Goal: Information Seeking & Learning: Find specific fact

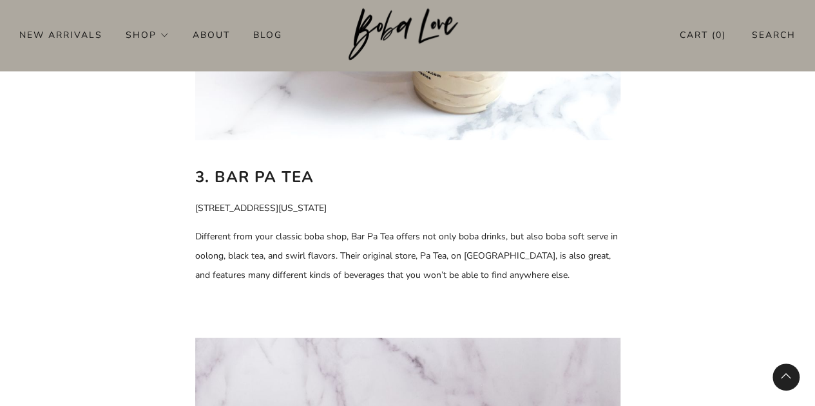
scroll to position [1868, 0]
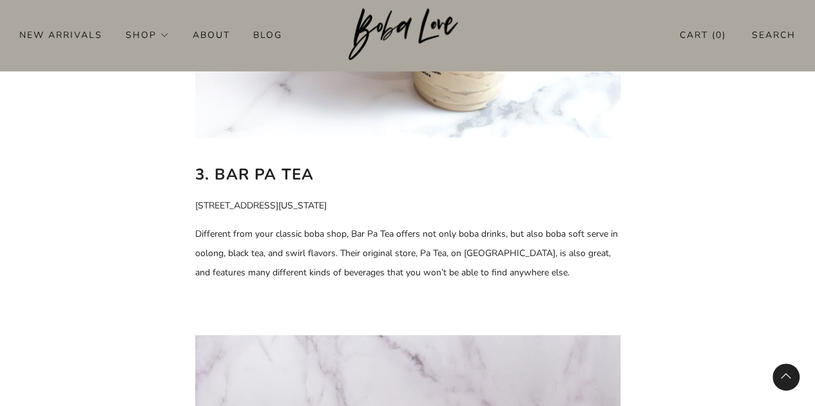
click at [266, 164] on b "3. Bar Pa Tea" at bounding box center [254, 174] width 119 height 21
click at [259, 164] on b "3. Bar Pa Tea" at bounding box center [254, 174] width 119 height 21
click at [300, 196] on p "[STREET_ADDRESS][US_STATE]" at bounding box center [407, 205] width 425 height 19
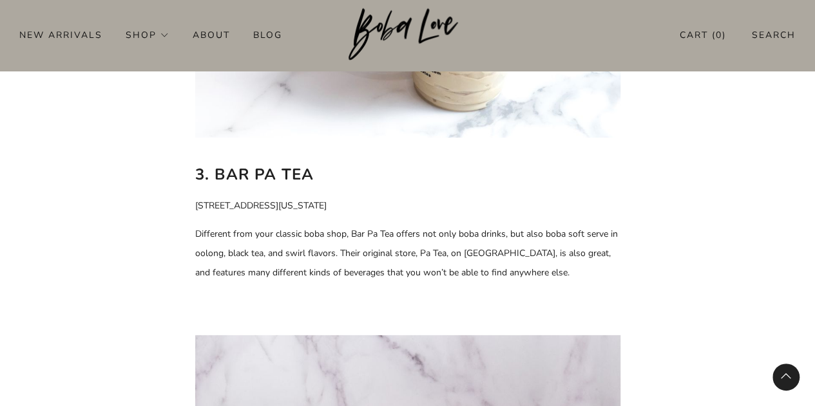
click at [300, 196] on p "[STREET_ADDRESS][US_STATE]" at bounding box center [407, 205] width 425 height 19
copy div "[STREET_ADDRESS][US_STATE]"
drag, startPoint x: 288, startPoint y: 149, endPoint x: 280, endPoint y: 141, distance: 11.4
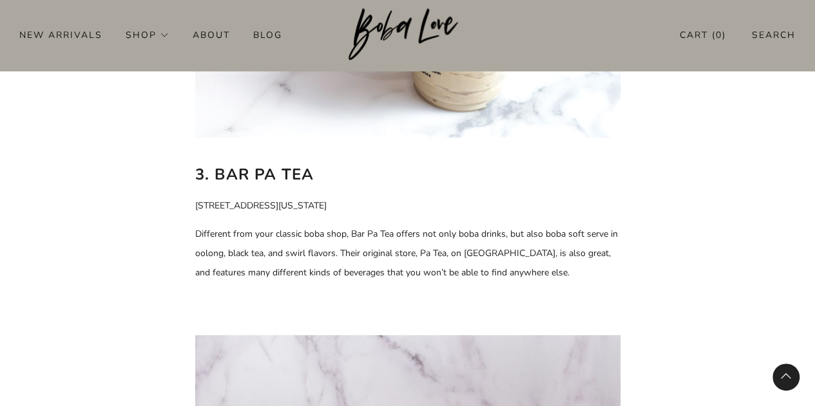
click at [280, 164] on b "3. Bar Pa Tea" at bounding box center [254, 174] width 119 height 21
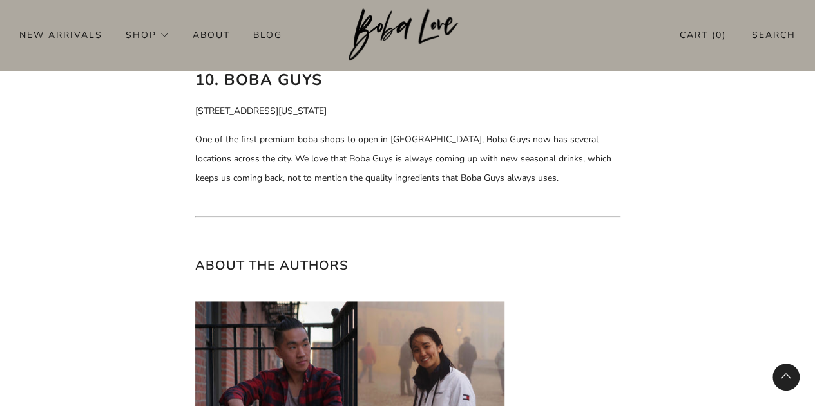
scroll to position [5925, 0]
